Goal: Task Accomplishment & Management: Use online tool/utility

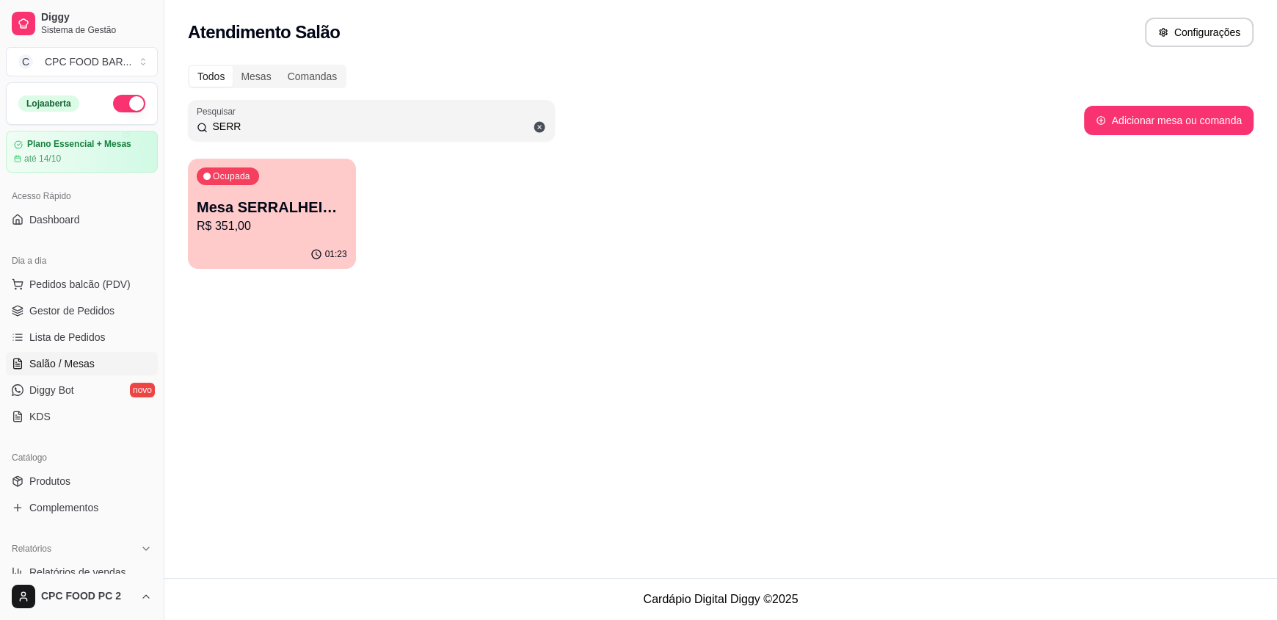
click at [242, 124] on input "SERR" at bounding box center [377, 126] width 338 height 15
click at [240, 124] on input "SERR" at bounding box center [377, 126] width 338 height 15
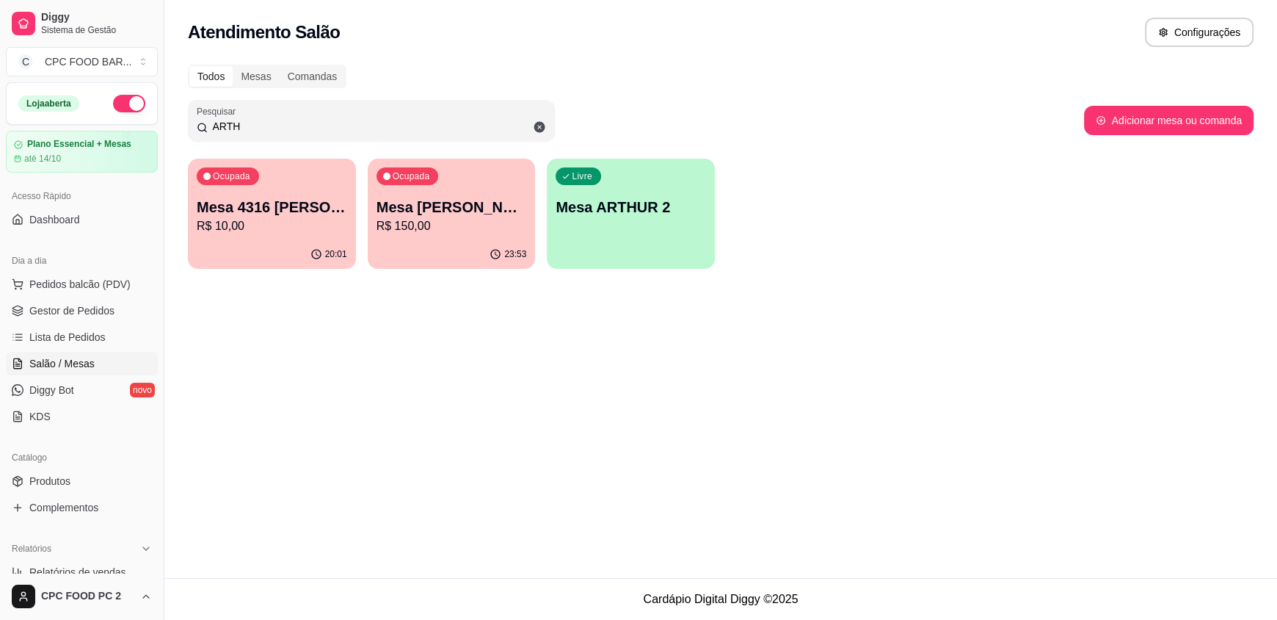
type input "ARTH"
click at [478, 205] on p "Mesa [PERSON_NAME]" at bounding box center [452, 207] width 150 height 21
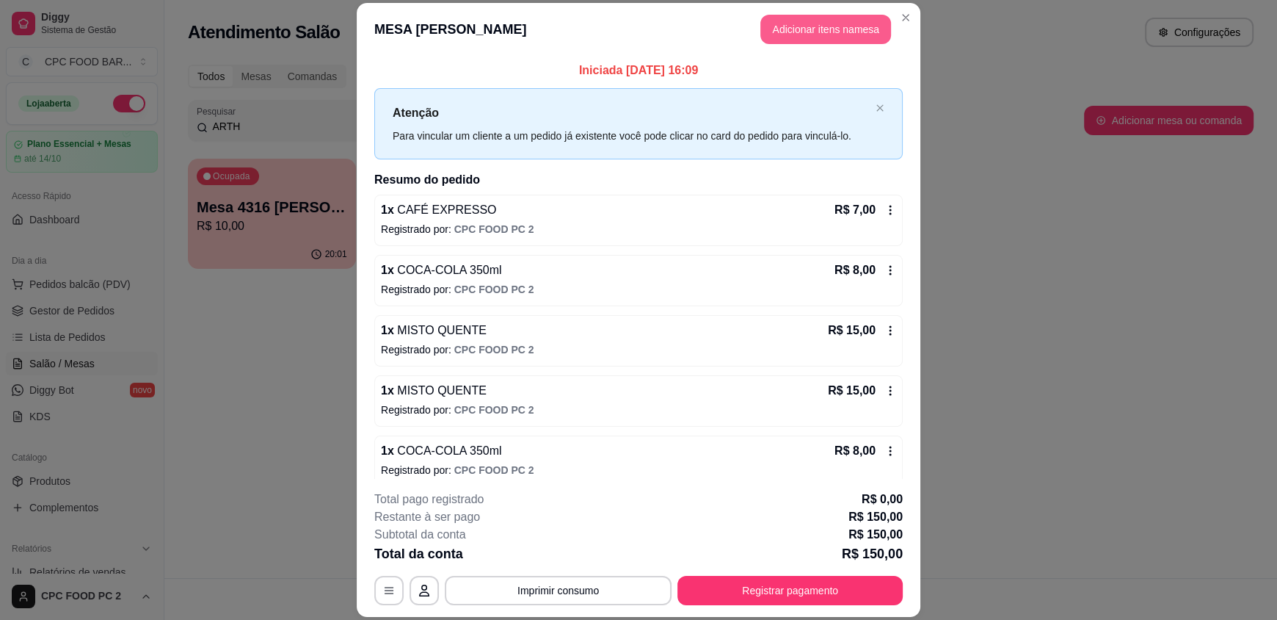
click at [820, 23] on button "Adicionar itens na mesa" at bounding box center [826, 29] width 131 height 29
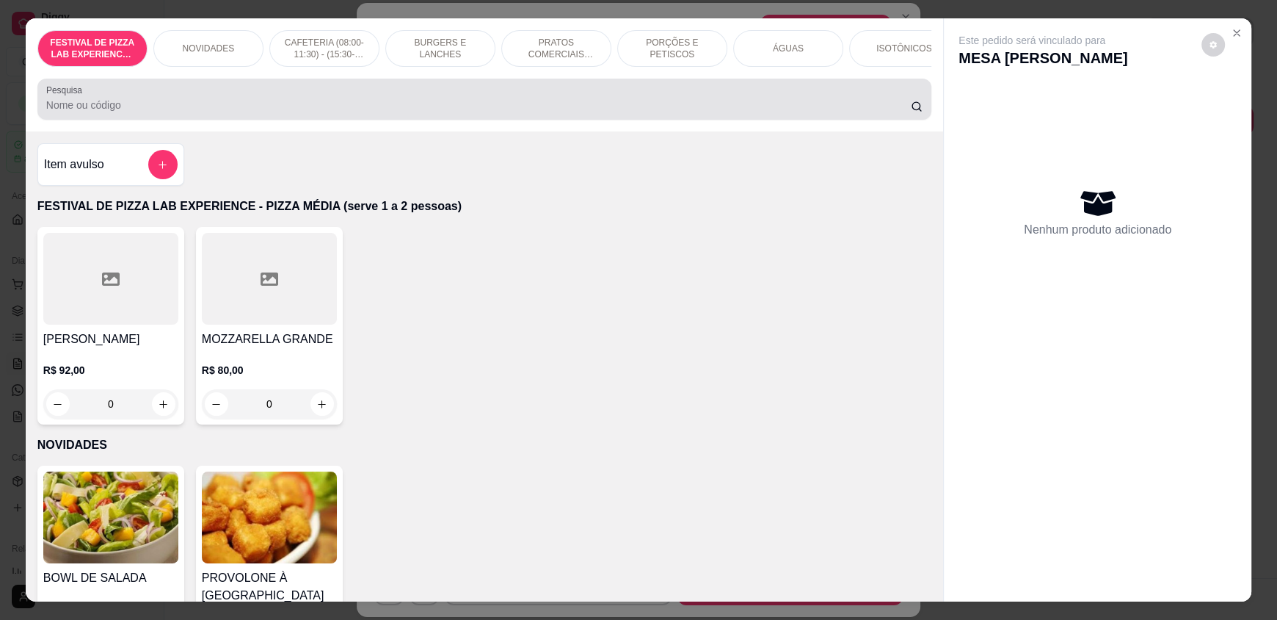
click at [626, 90] on div "Pesquisa" at bounding box center [484, 99] width 894 height 41
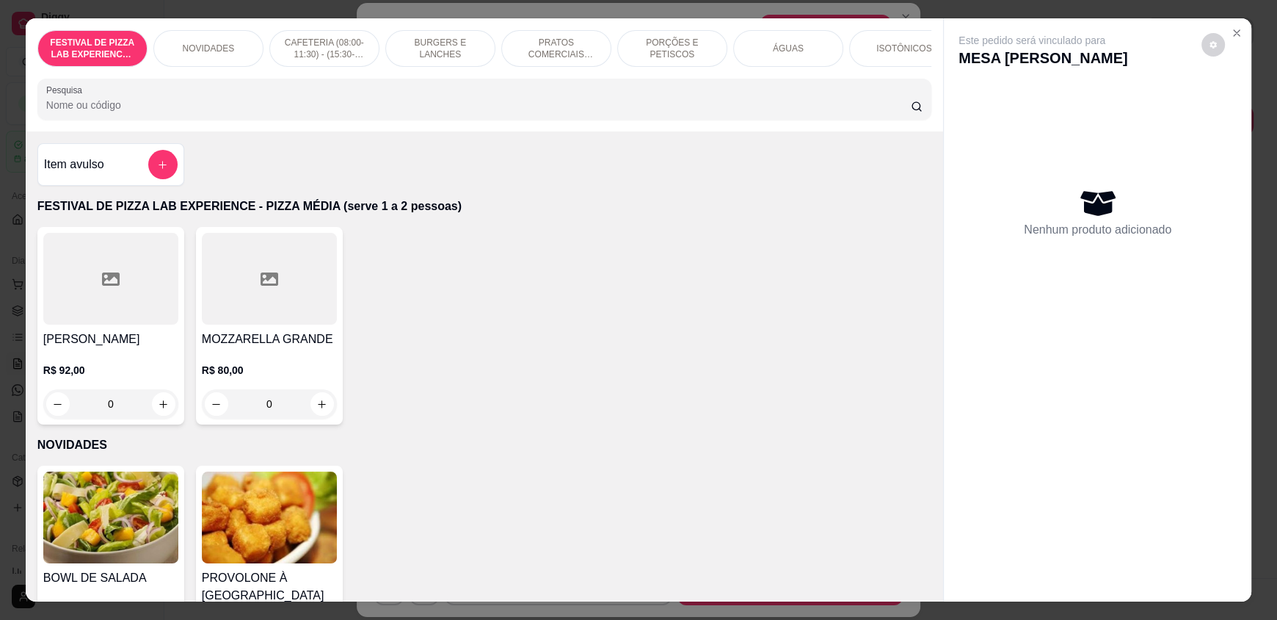
click at [626, 109] on input "Pesquisa" at bounding box center [479, 105] width 866 height 15
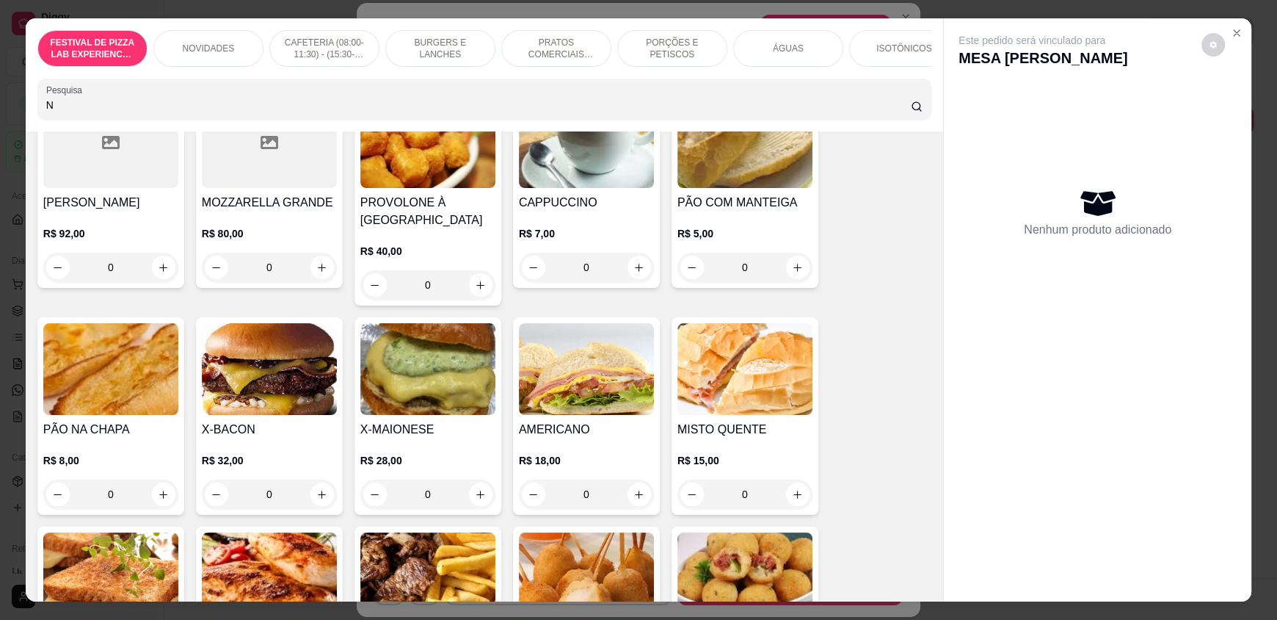
scroll to position [220, 0]
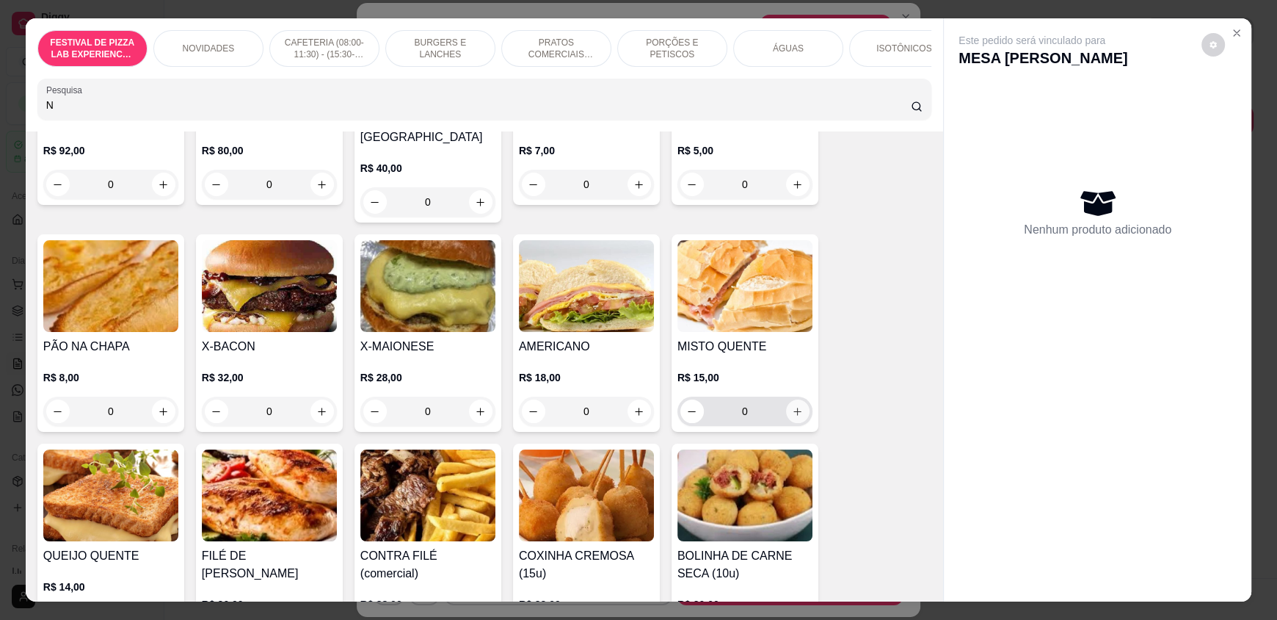
type input "N"
click at [796, 423] on button "increase-product-quantity" at bounding box center [797, 410] width 23 height 23
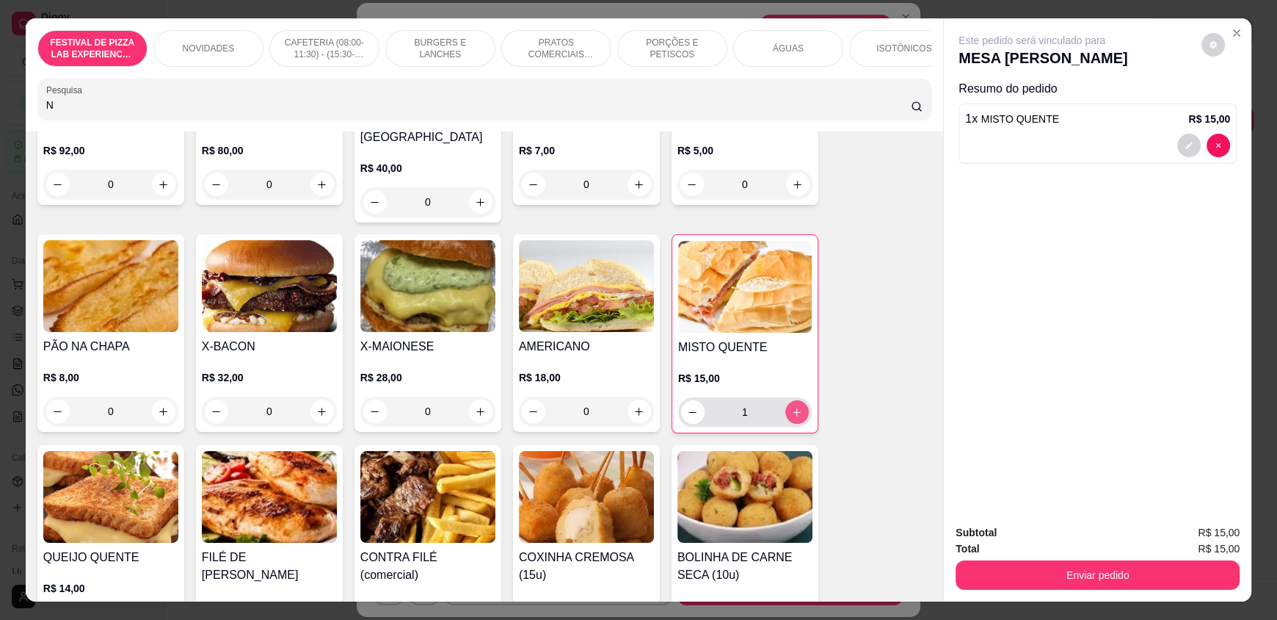
type input "1"
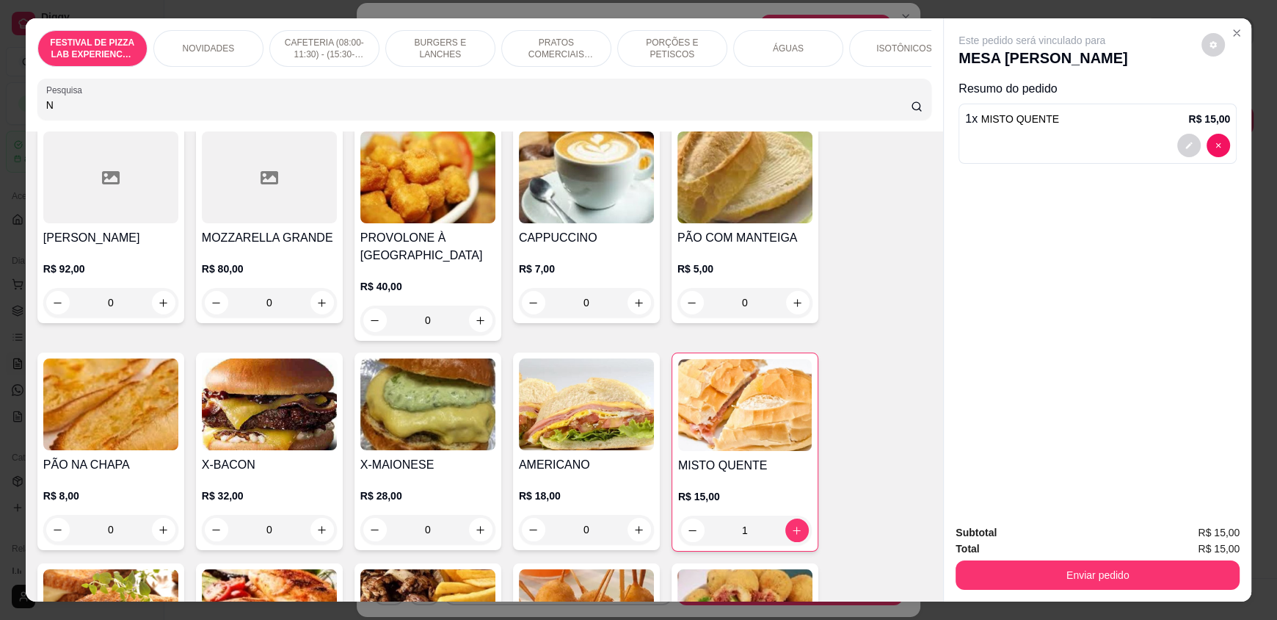
scroll to position [0, 0]
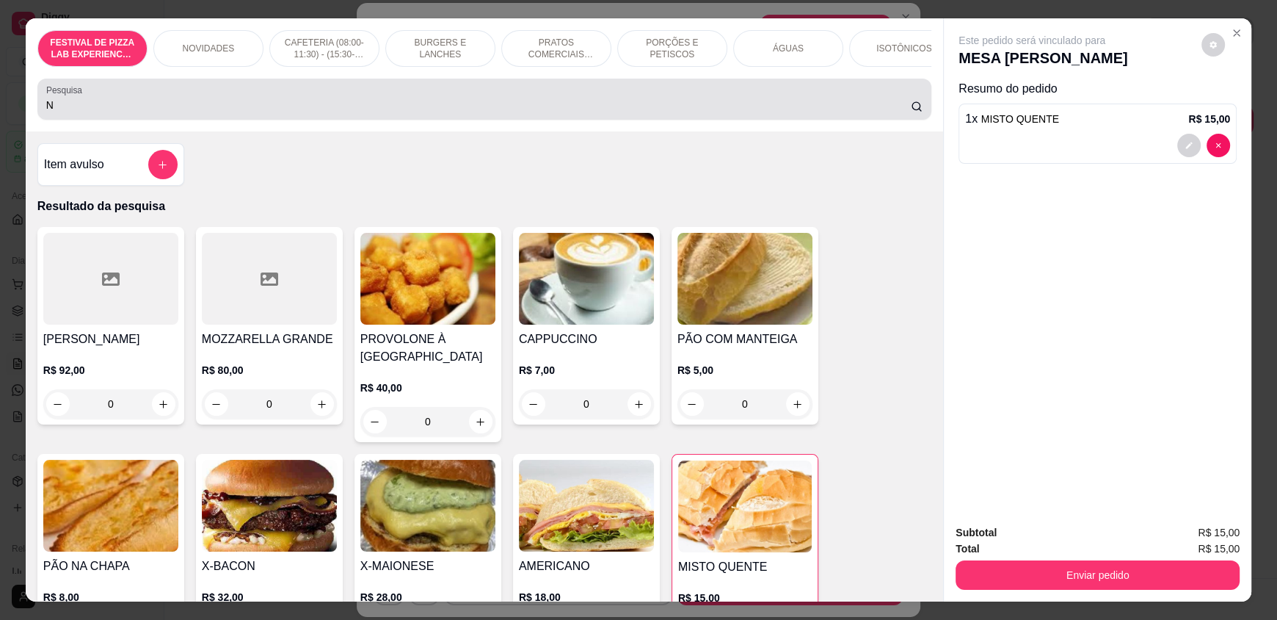
click at [223, 108] on div "N" at bounding box center [484, 98] width 877 height 29
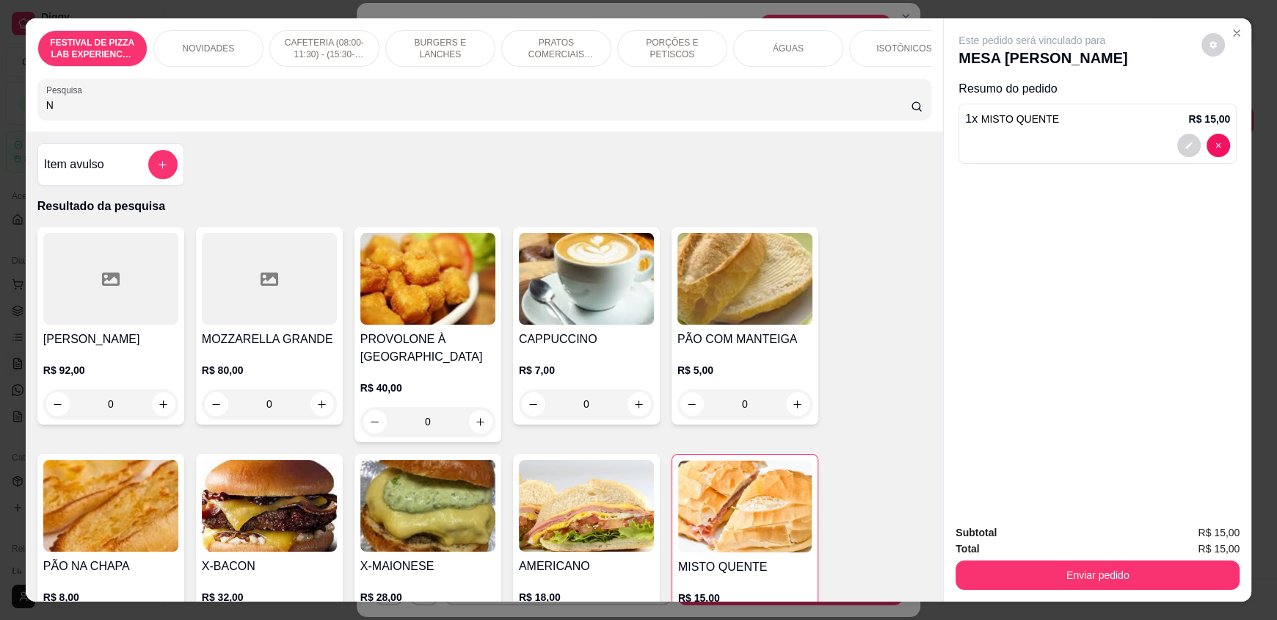
click at [223, 106] on div "N" at bounding box center [484, 98] width 877 height 29
click at [222, 112] on input "N" at bounding box center [479, 105] width 866 height 15
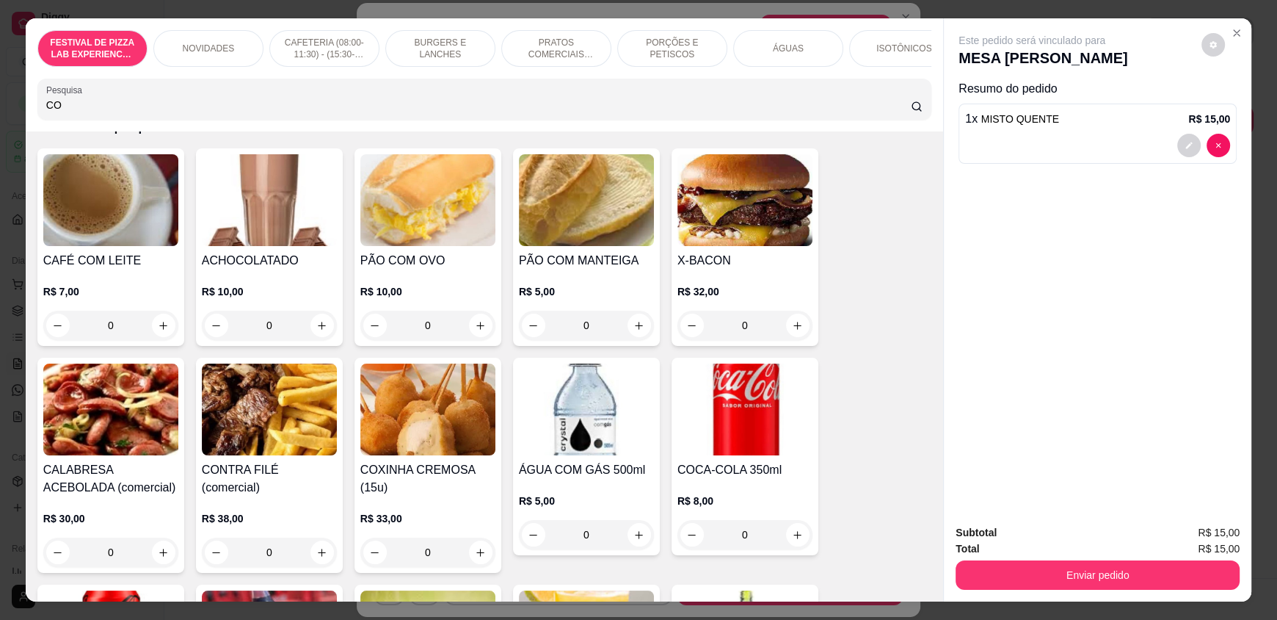
scroll to position [147, 0]
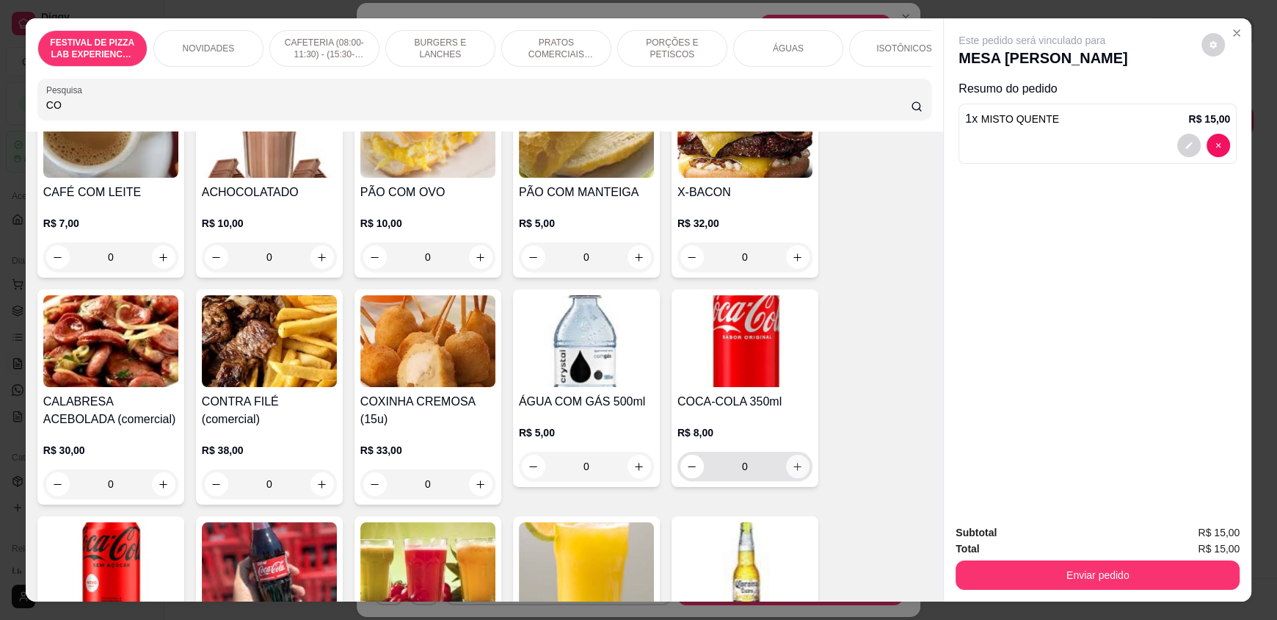
type input "CO"
click at [795, 471] on icon "increase-product-quantity" at bounding box center [797, 466] width 11 height 11
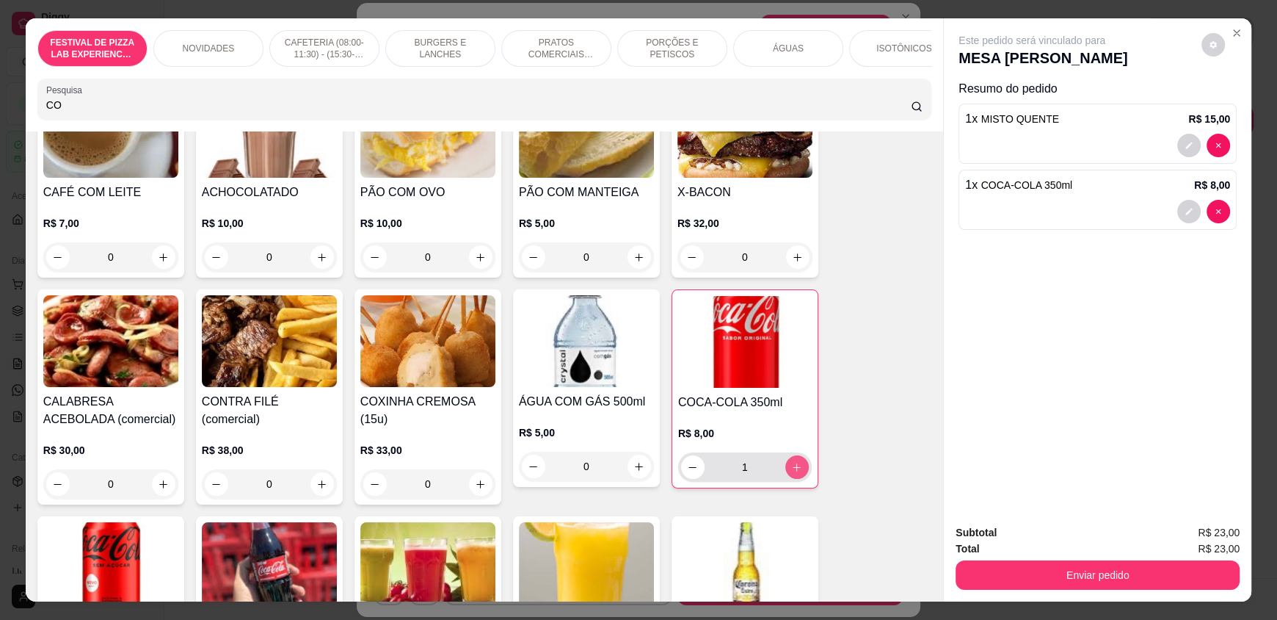
type input "1"
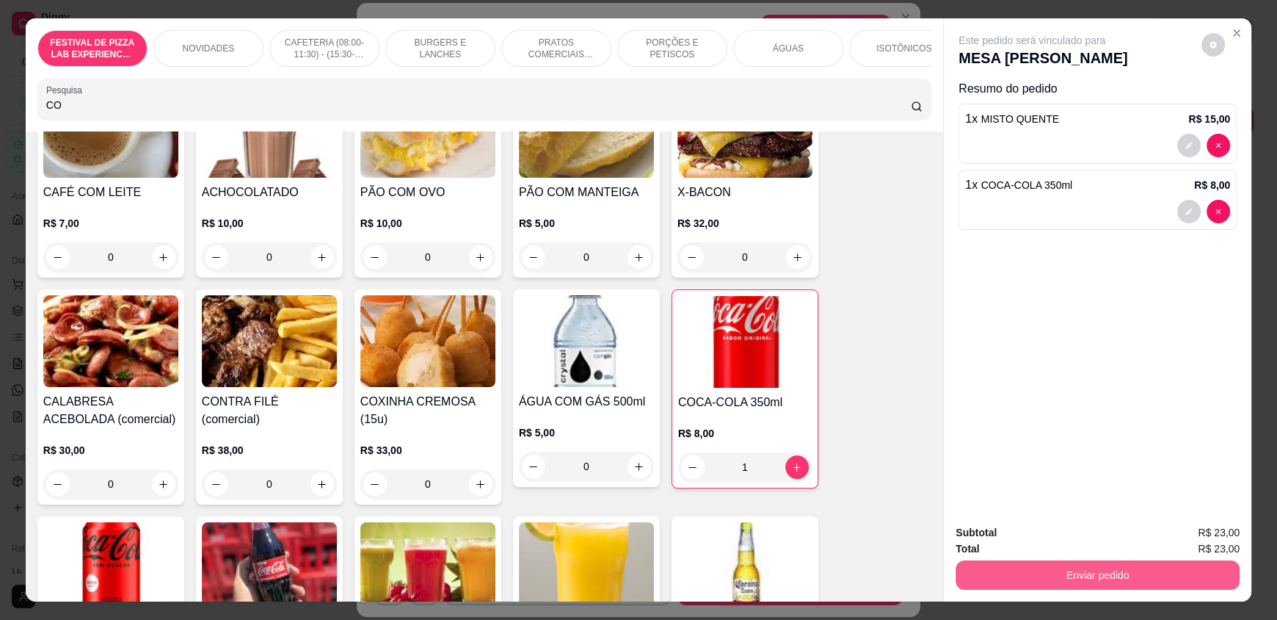
click at [1029, 563] on button "Enviar pedido" at bounding box center [1098, 574] width 284 height 29
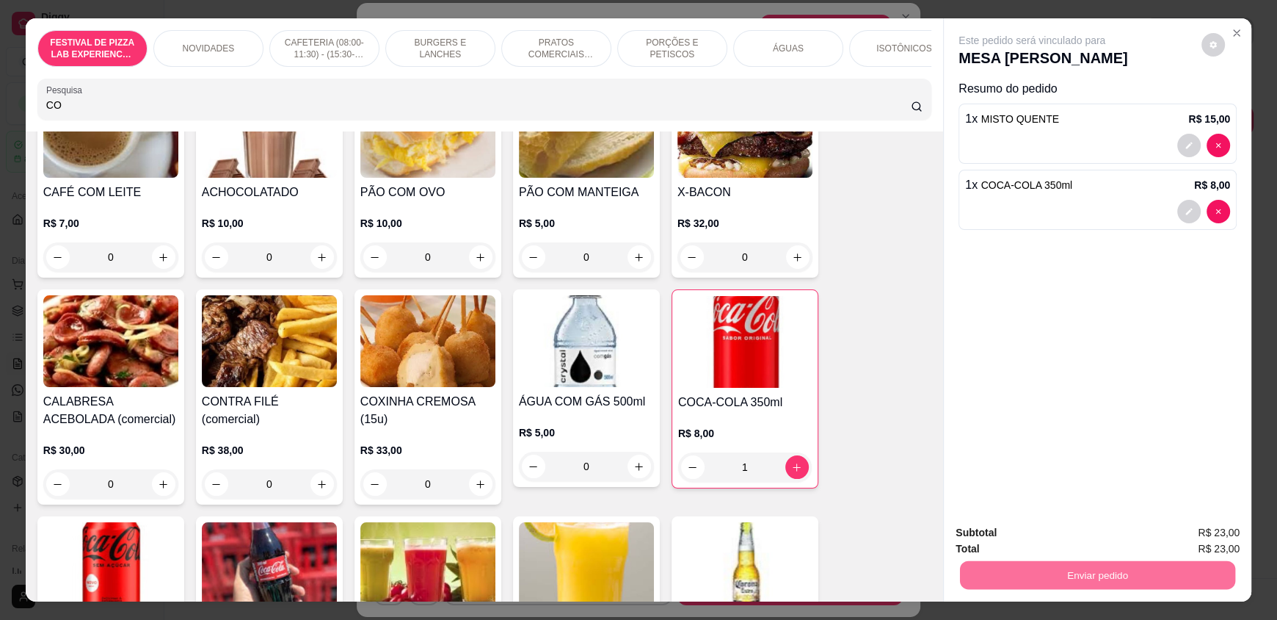
click at [1038, 535] on button "Não registrar e enviar pedido" at bounding box center [1049, 539] width 153 height 28
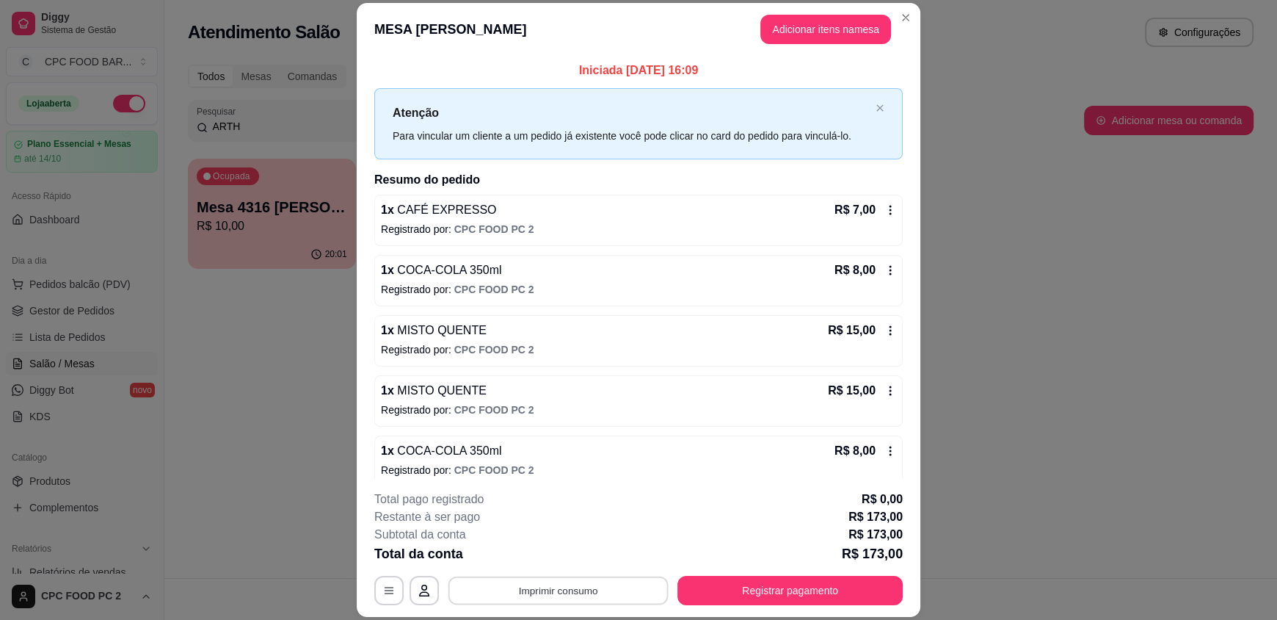
click at [515, 589] on button "Imprimir consumo" at bounding box center [559, 590] width 220 height 29
click at [540, 556] on button "IMPRESSORA" at bounding box center [557, 556] width 103 height 23
click at [741, 584] on button "Registrar pagamento" at bounding box center [790, 590] width 225 height 29
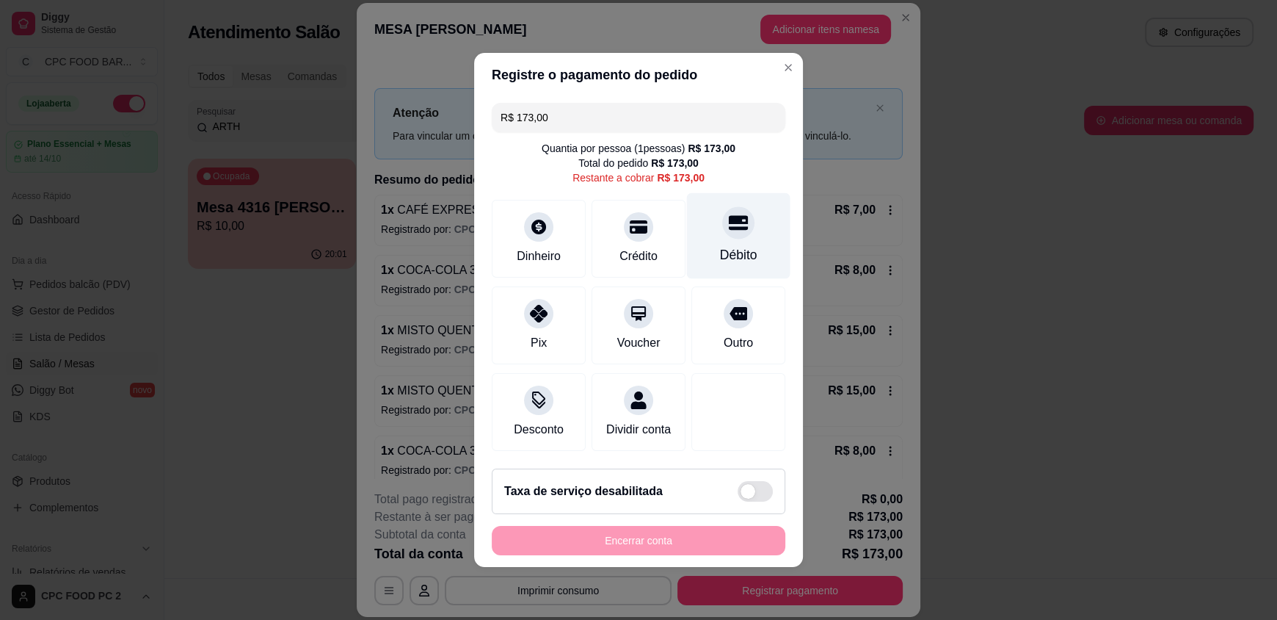
click at [727, 233] on div "Débito" at bounding box center [739, 236] width 104 height 86
type input "R$ 0,00"
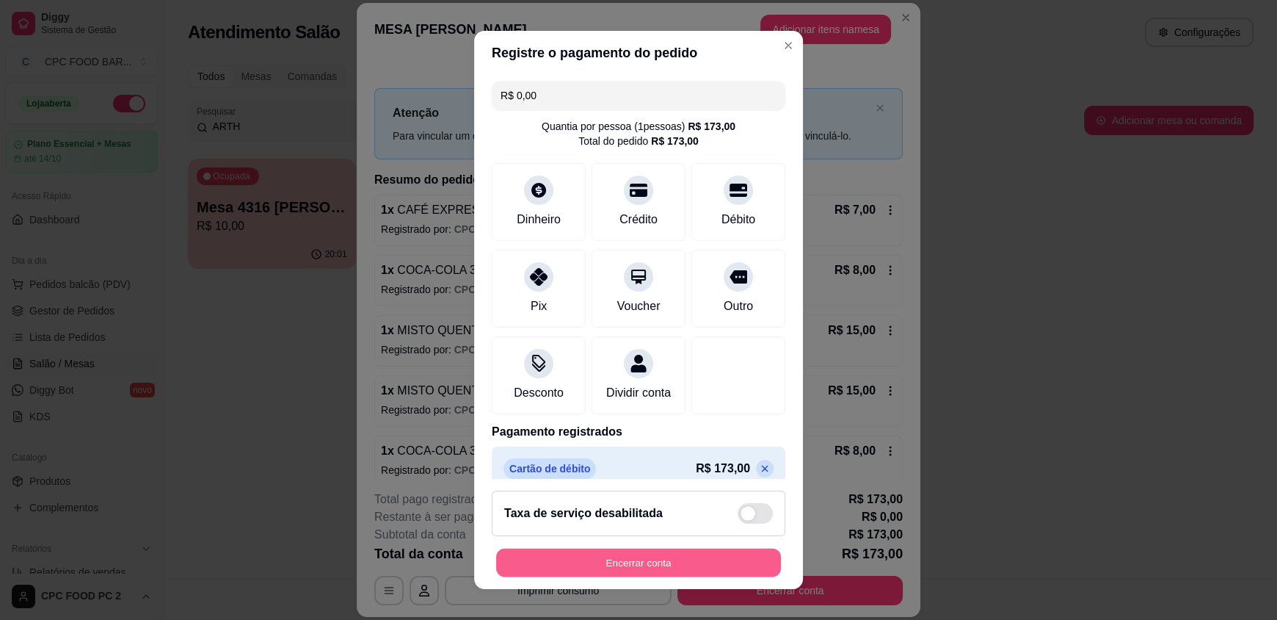
click at [675, 576] on button "Encerrar conta" at bounding box center [638, 562] width 285 height 29
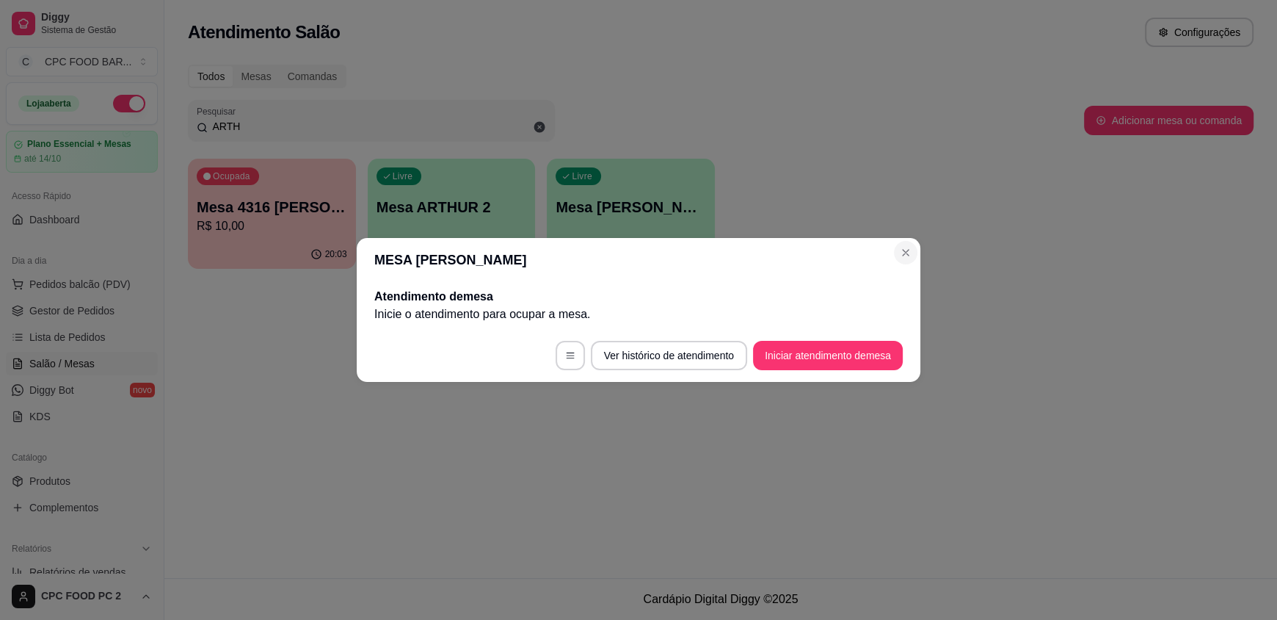
drag, startPoint x: 917, startPoint y: 256, endPoint x: 906, endPoint y: 255, distance: 11.0
click at [915, 256] on section "MESA ARTHUR BASQUETE Atendimento de mesa Inicie o atendimento para ocupar a mes…" at bounding box center [639, 310] width 564 height 144
